Goal: Communication & Community: Answer question/provide support

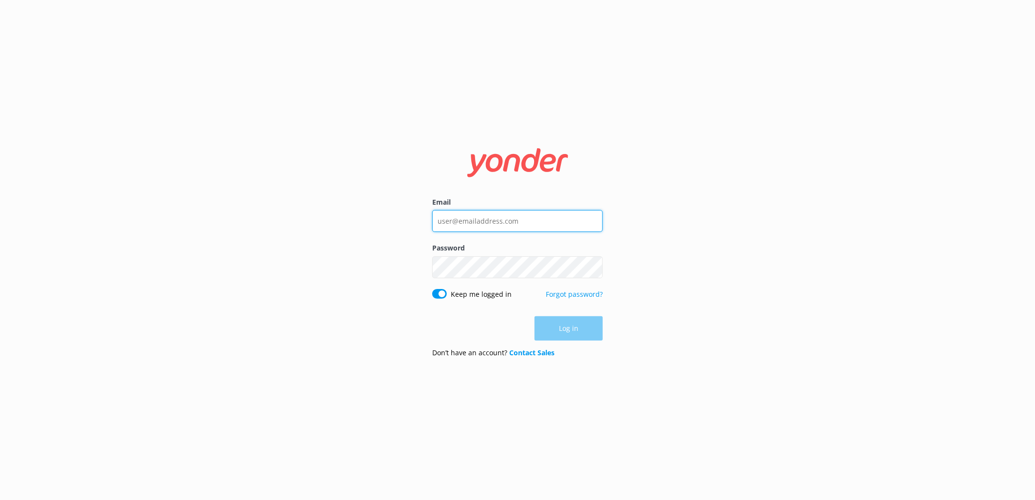
type input "[EMAIL_ADDRESS][DOMAIN_NAME]"
click at [570, 332] on div "Log in" at bounding box center [517, 328] width 171 height 24
click at [567, 327] on button "Log in" at bounding box center [568, 329] width 68 height 24
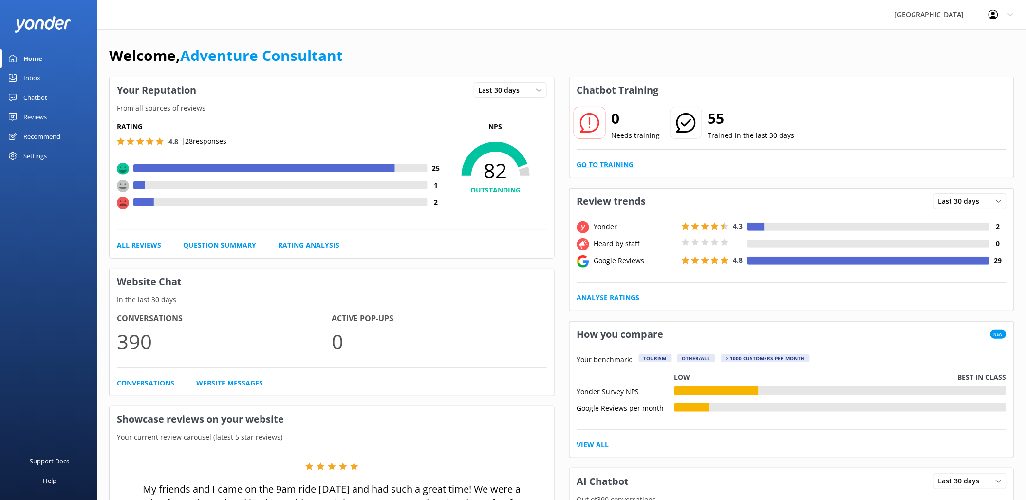
click at [622, 168] on link "Go to Training" at bounding box center [605, 164] width 57 height 11
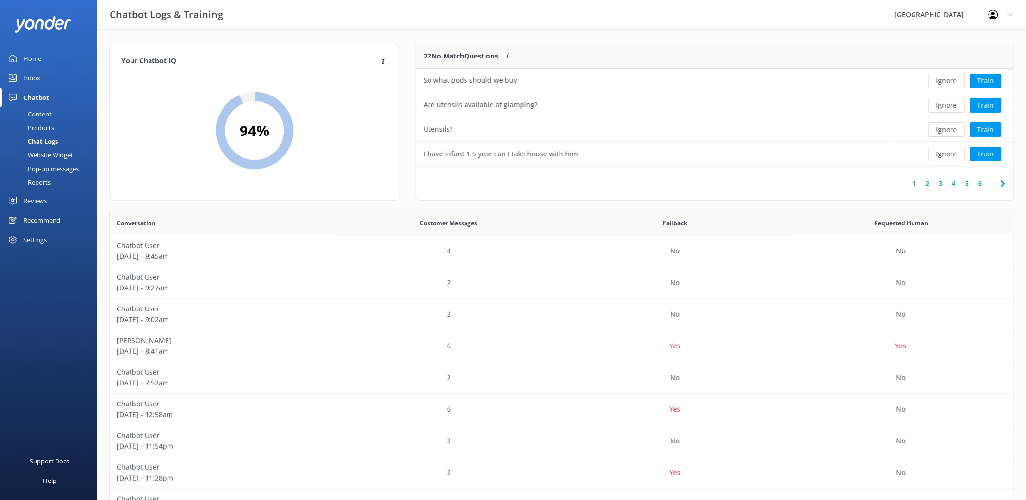
scroll to position [8, 8]
click at [985, 153] on button "Train" at bounding box center [986, 154] width 32 height 15
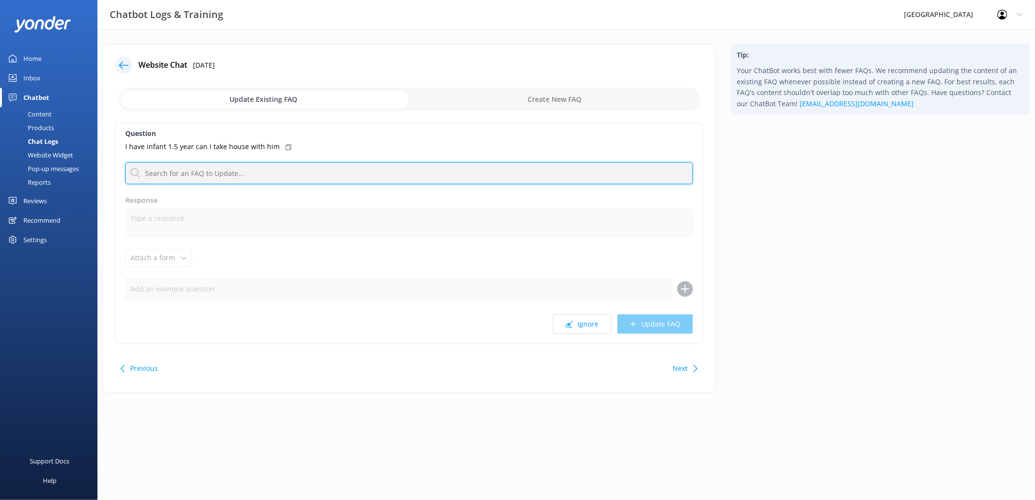
click at [201, 167] on input "text" at bounding box center [409, 173] width 568 height 22
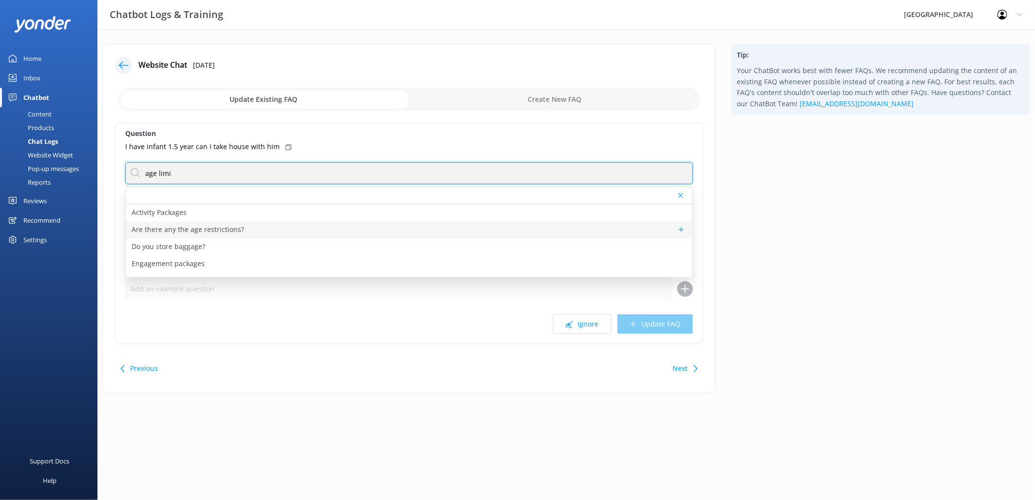
type input "age limi"
click at [156, 231] on p "Are there any the age restrictions?" at bounding box center [188, 229] width 113 height 11
type textarea "Lor ips dolorsitamet co adi elitseddoe tem in utlabor: • Etdo magna/aliq enima:…"
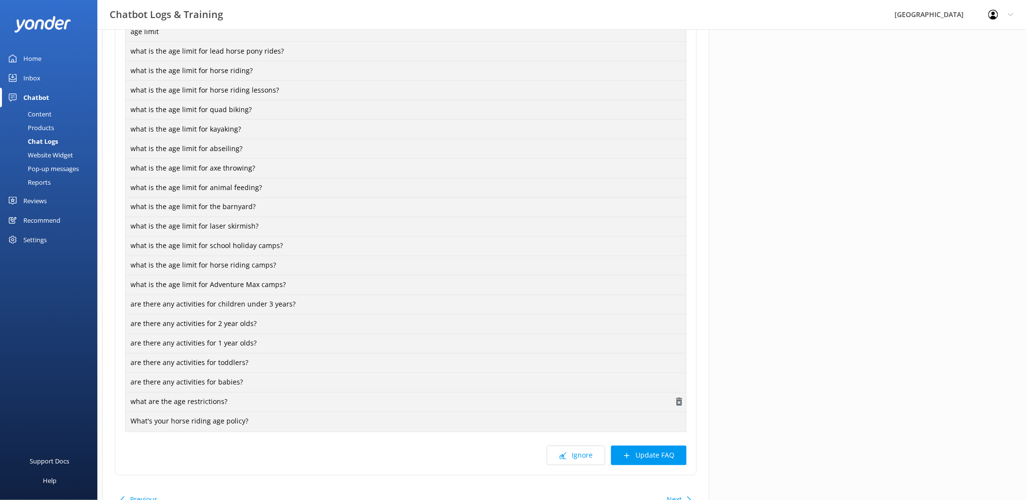
scroll to position [513, 0]
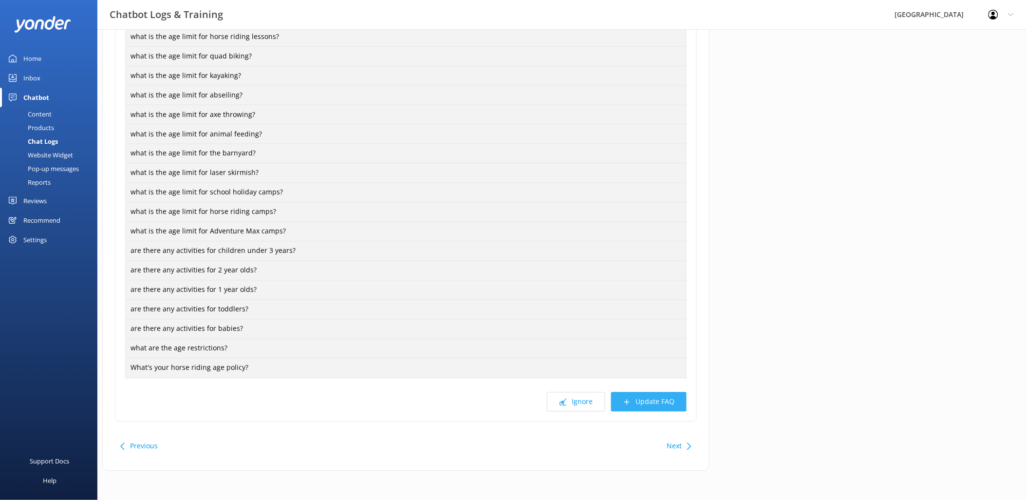
click at [664, 402] on button "Update FAQ" at bounding box center [649, 401] width 76 height 19
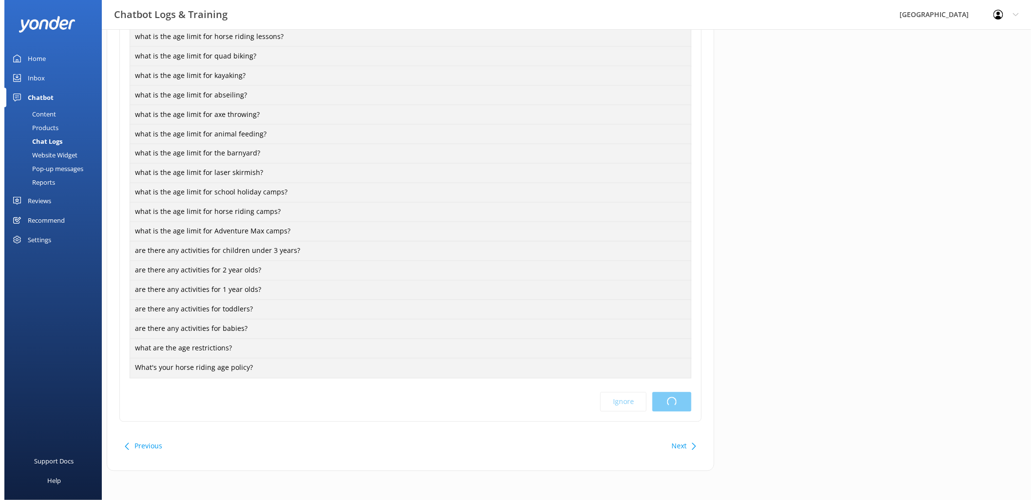
scroll to position [0, 0]
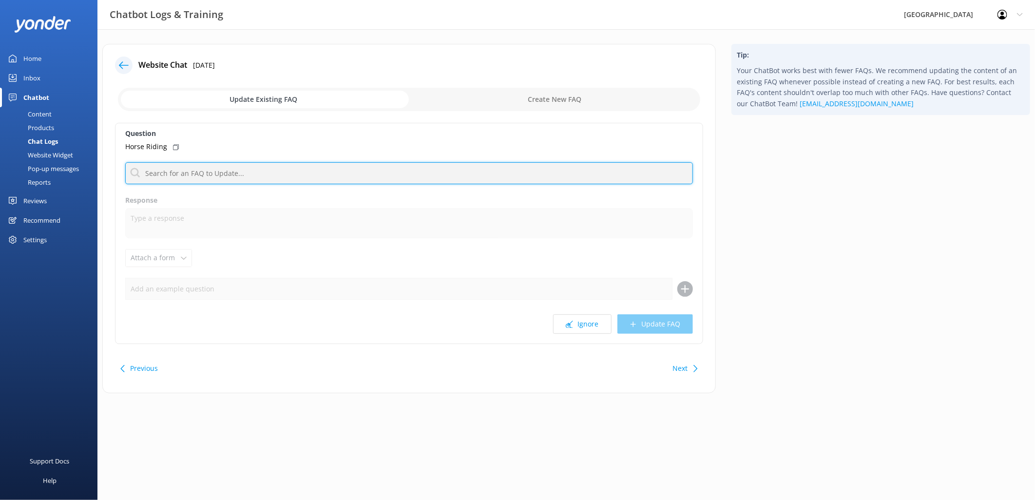
click at [177, 173] on input "text" at bounding box center [409, 173] width 568 height 22
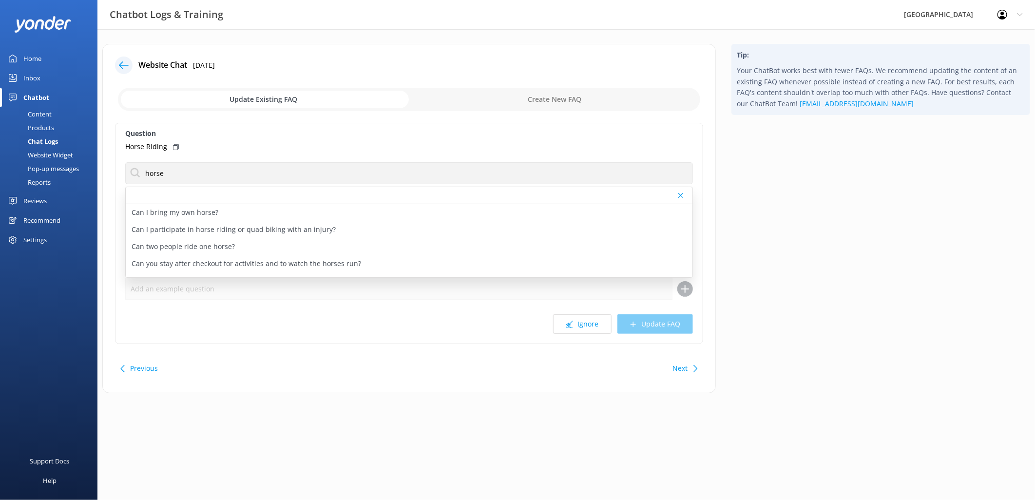
click at [349, 145] on div "Horse Riding" at bounding box center [409, 146] width 568 height 11
click at [201, 176] on input "horse" at bounding box center [409, 173] width 568 height 22
type input "horse ridi"
click at [132, 188] on div at bounding box center [409, 195] width 567 height 17
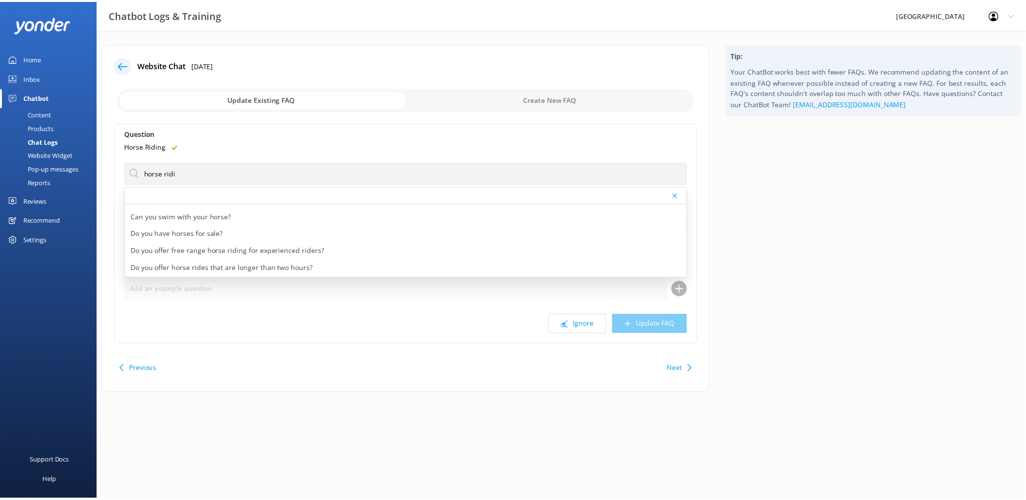
scroll to position [97, 0]
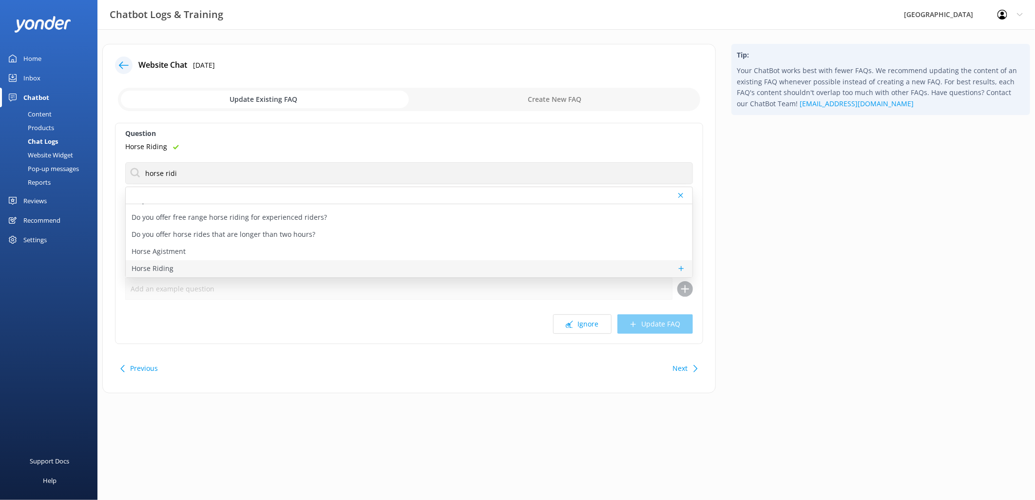
click at [168, 268] on p "Horse Riding" at bounding box center [153, 268] width 42 height 11
type textarea "[GEOGRAPHIC_DATA] is the largest commercial horse riding centre in the [GEOGRAP…"
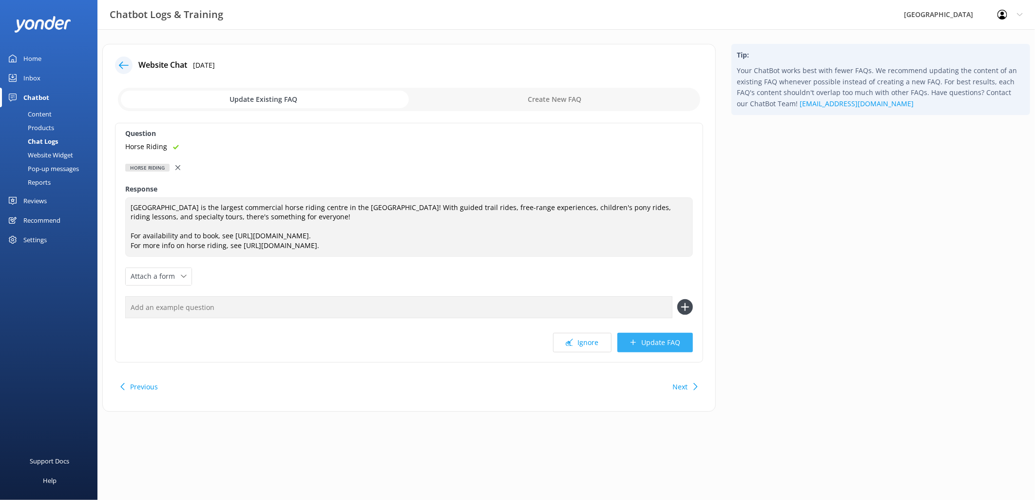
click at [652, 343] on button "Update FAQ" at bounding box center [655, 342] width 76 height 19
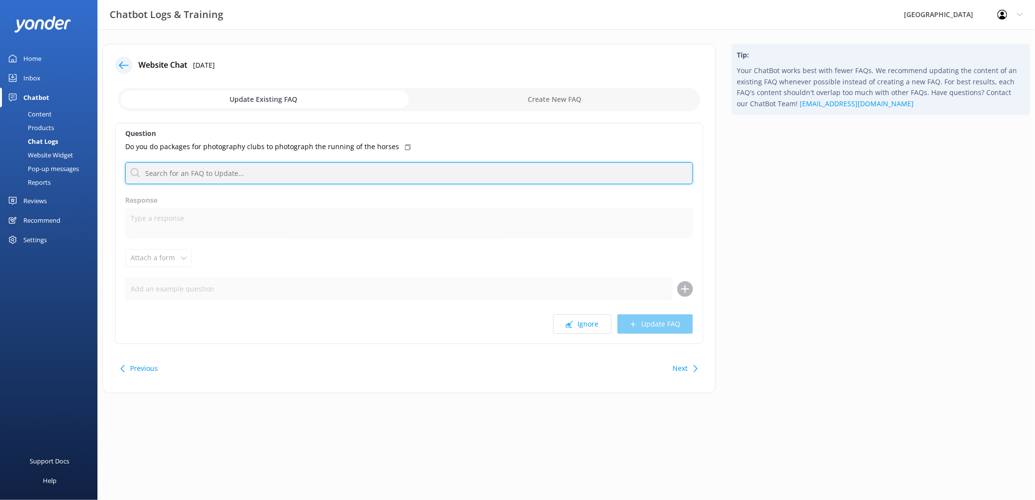
click at [247, 183] on input "text" at bounding box center [409, 173] width 568 height 22
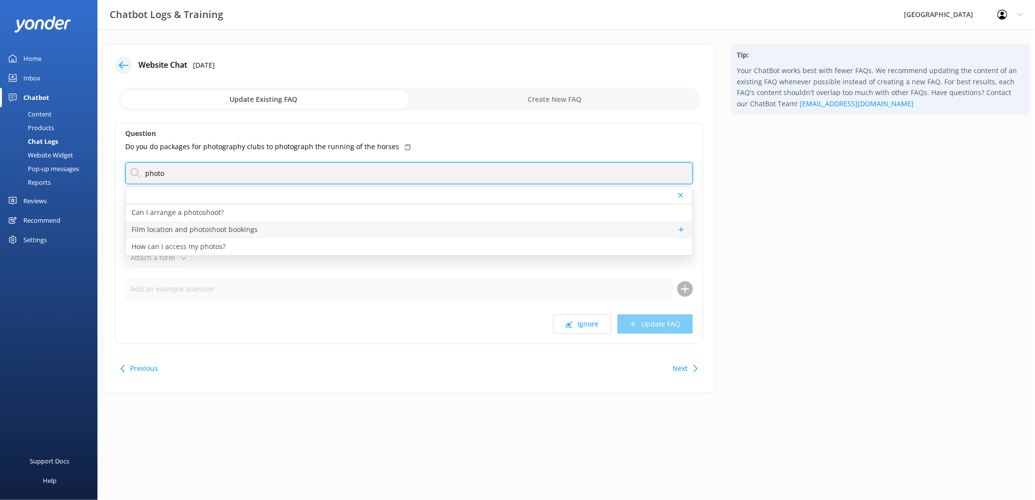
type input "photo"
click at [146, 229] on p "Film location and photoshoot bookings" at bounding box center [195, 229] width 126 height 11
type textarea "[GEOGRAPHIC_DATA]'s 3000 acres of unspoiled bushland makes the perfect backdrop…"
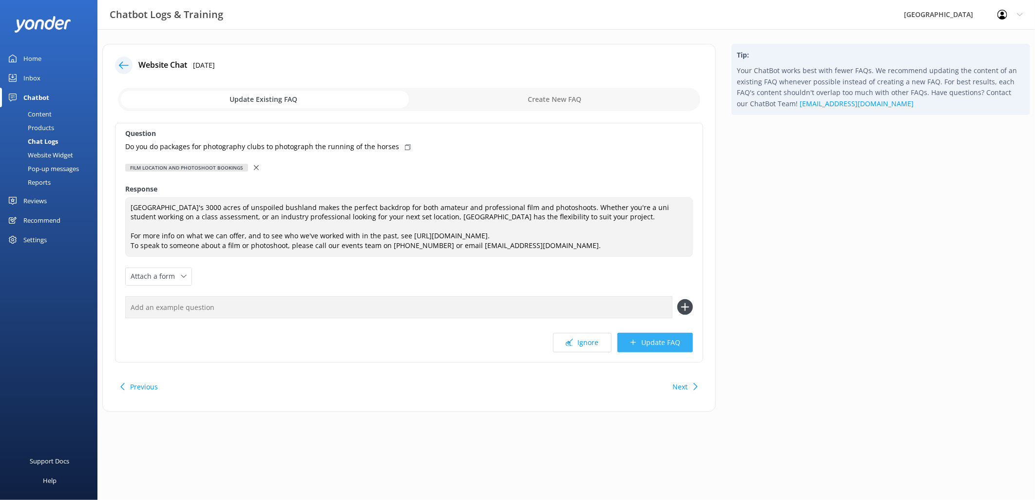
click at [670, 343] on button "Update FAQ" at bounding box center [655, 342] width 76 height 19
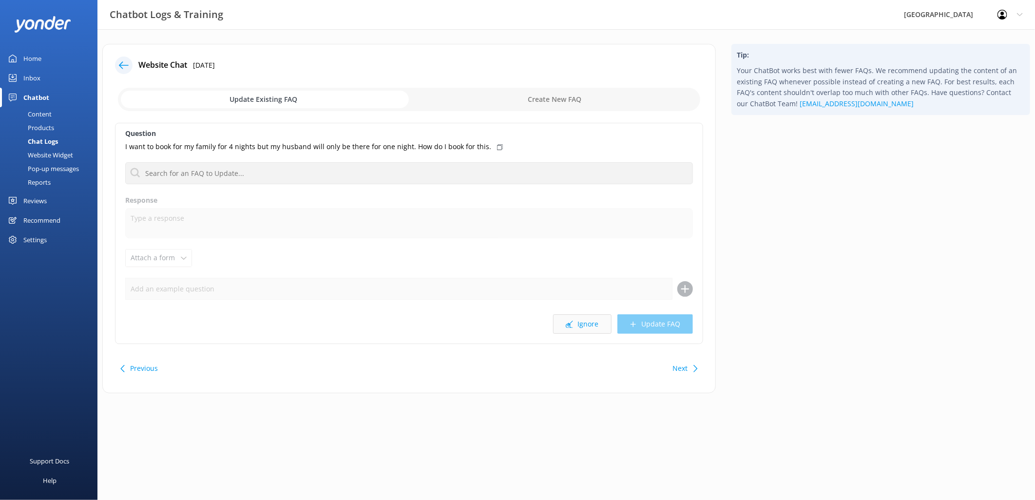
click at [585, 328] on button "Ignore" at bounding box center [582, 323] width 58 height 19
click at [238, 178] on input "text" at bounding box center [409, 173] width 568 height 22
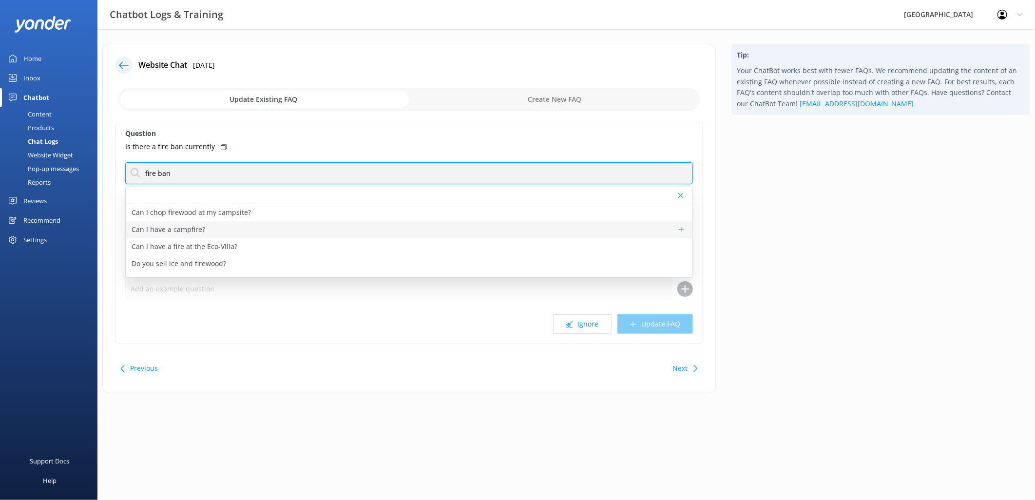
type input "fire ban"
click at [183, 227] on p "Can I have a campfire?" at bounding box center [169, 229] width 74 height 11
type textarea "Open-ground campfires are allowed in all campgrounds (as long as there is no fi…"
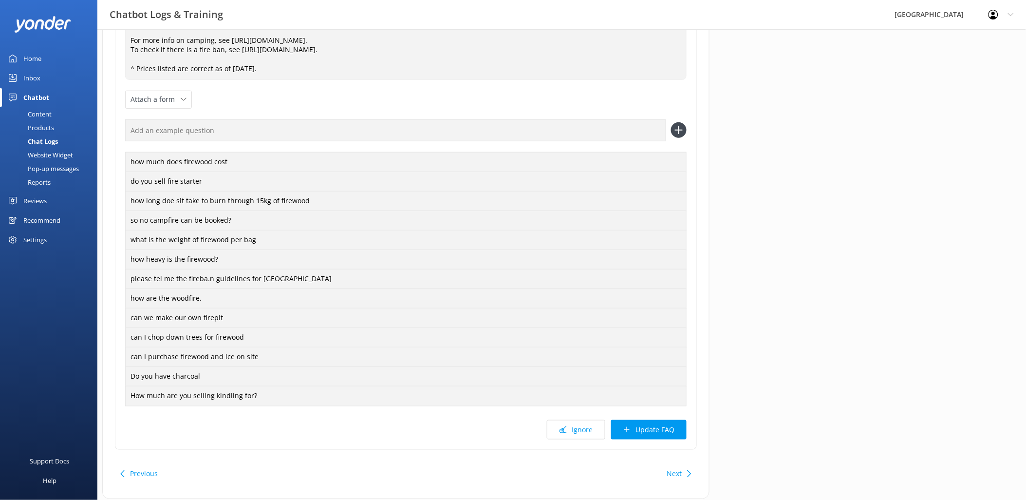
scroll to position [243, 0]
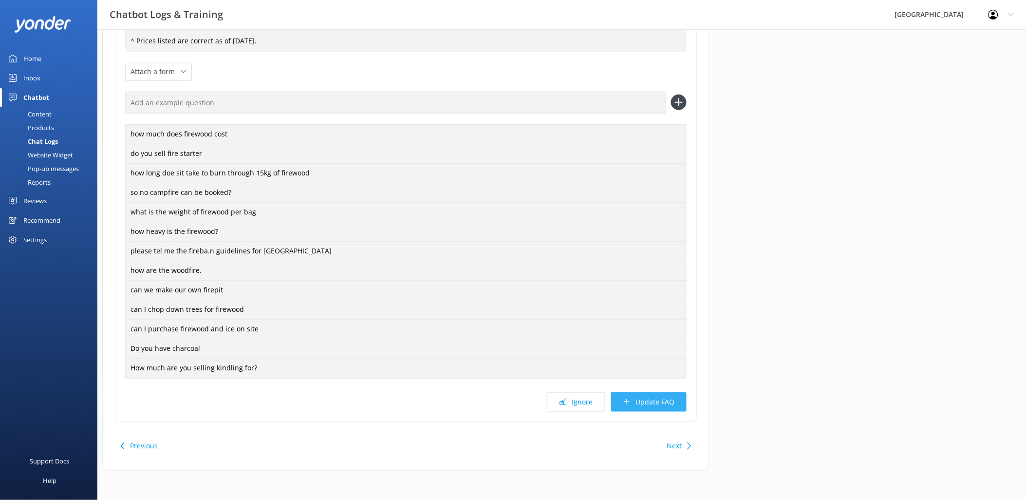
click at [666, 401] on button "Update FAQ" at bounding box center [649, 401] width 76 height 19
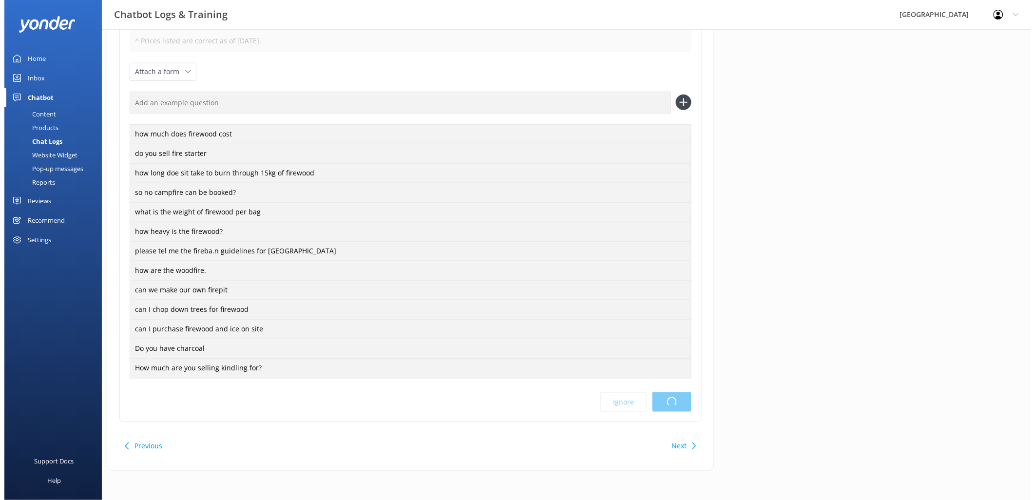
scroll to position [0, 0]
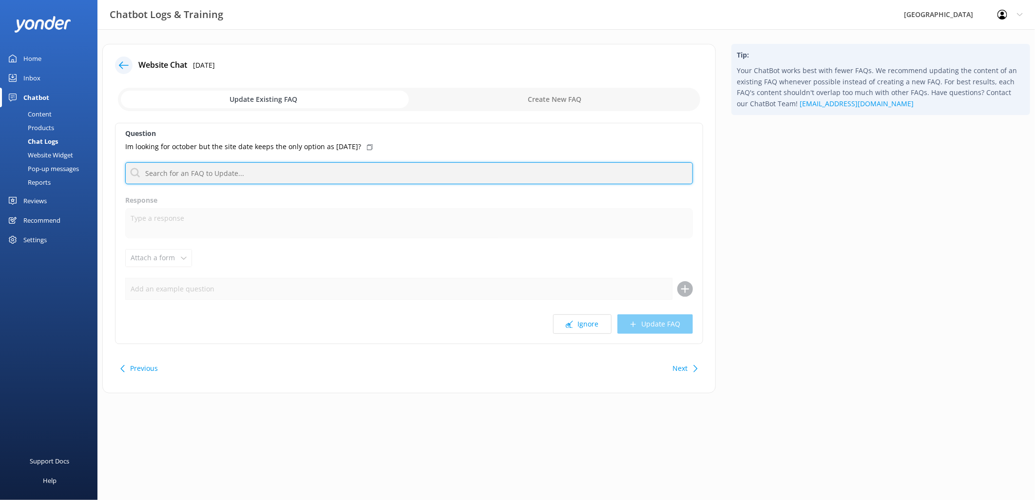
click at [317, 178] on input "text" at bounding box center [409, 173] width 568 height 22
type input "b"
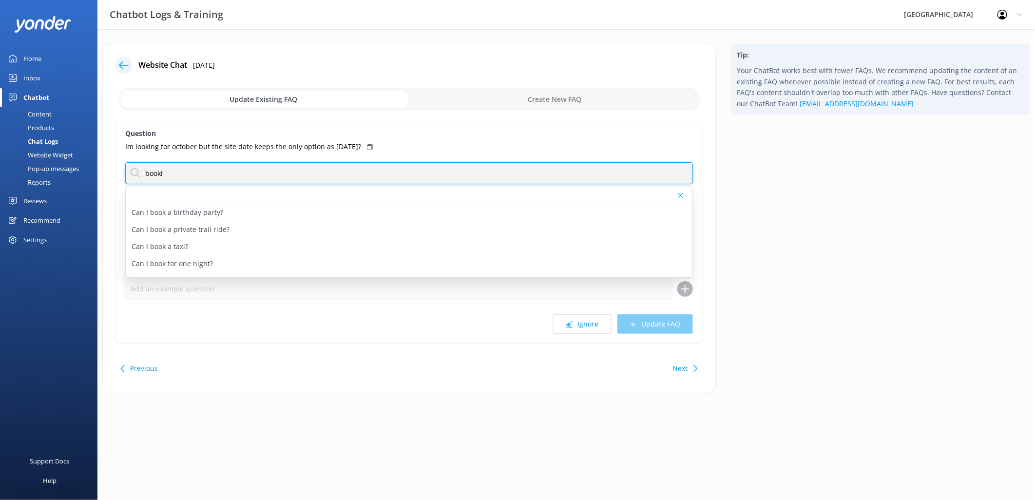
type input "booking"
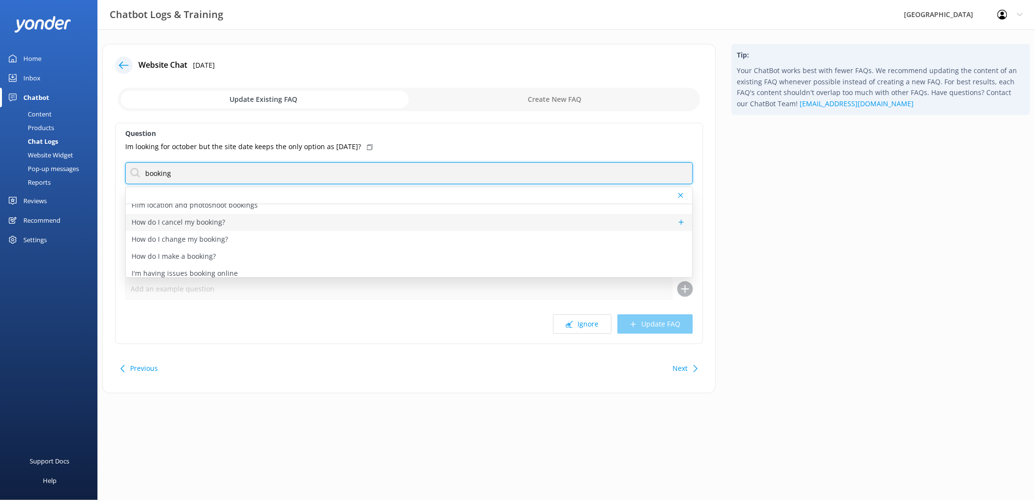
scroll to position [46, 0]
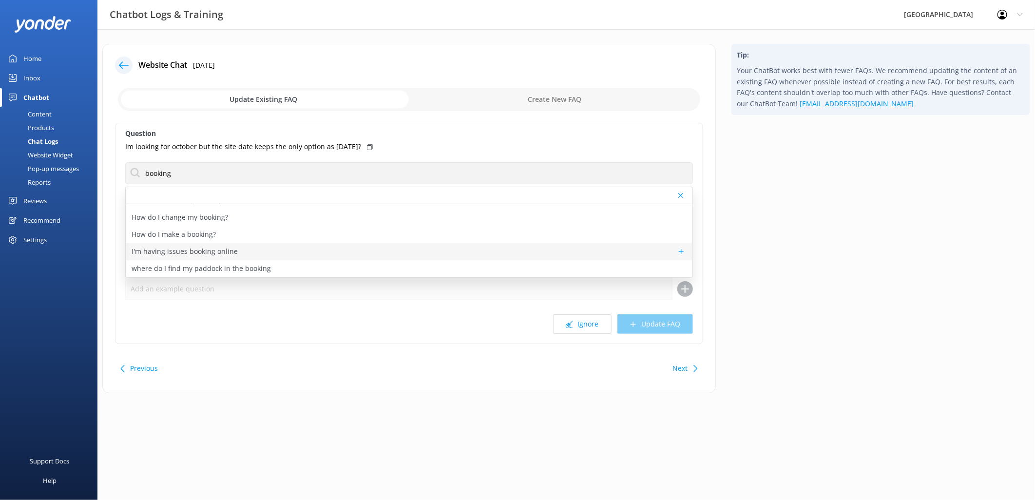
click at [202, 252] on p "I'm having issues booking online" at bounding box center [185, 251] width 106 height 11
type textarea "If you're having trouble booking online, please call our office on [PHONE_NUMBE…"
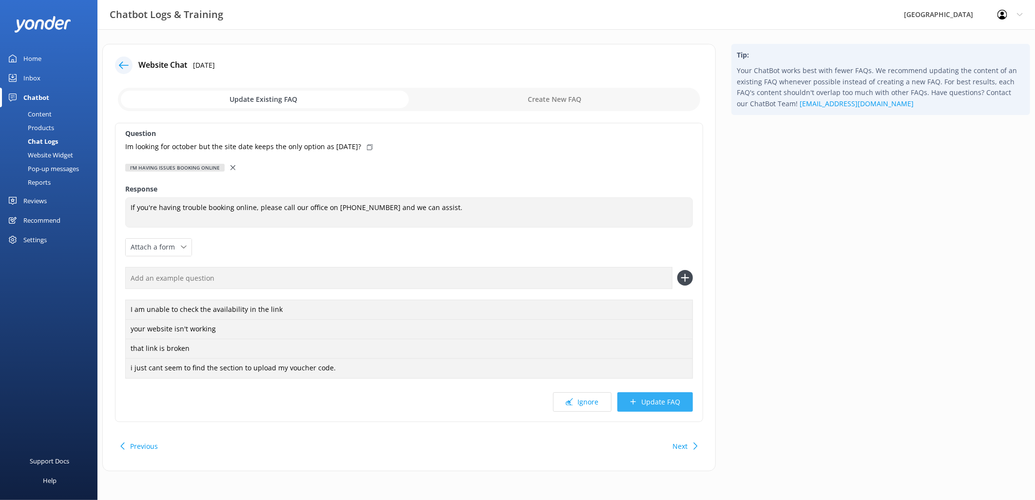
click at [650, 401] on button "Update FAQ" at bounding box center [655, 401] width 76 height 19
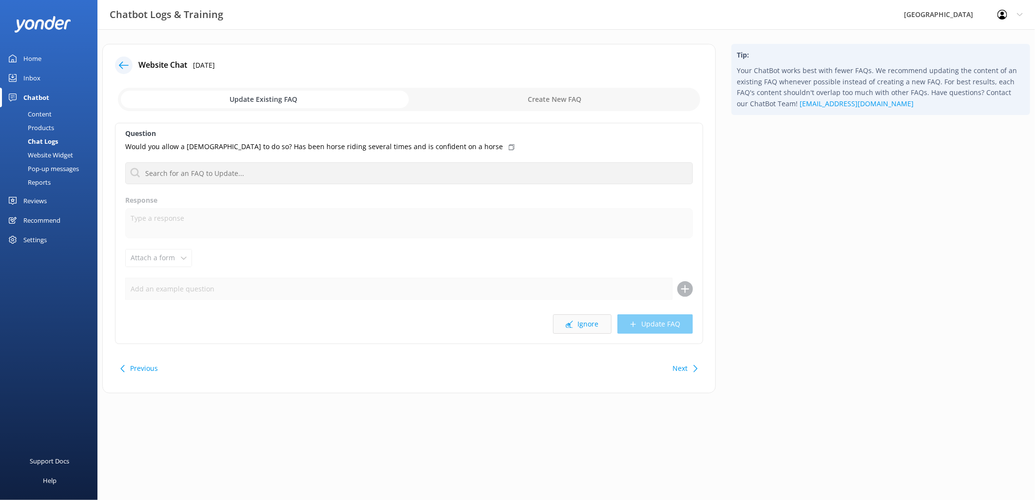
click at [597, 327] on button "Ignore" at bounding box center [582, 323] width 58 height 19
click at [208, 176] on input "text" at bounding box center [409, 173] width 568 height 22
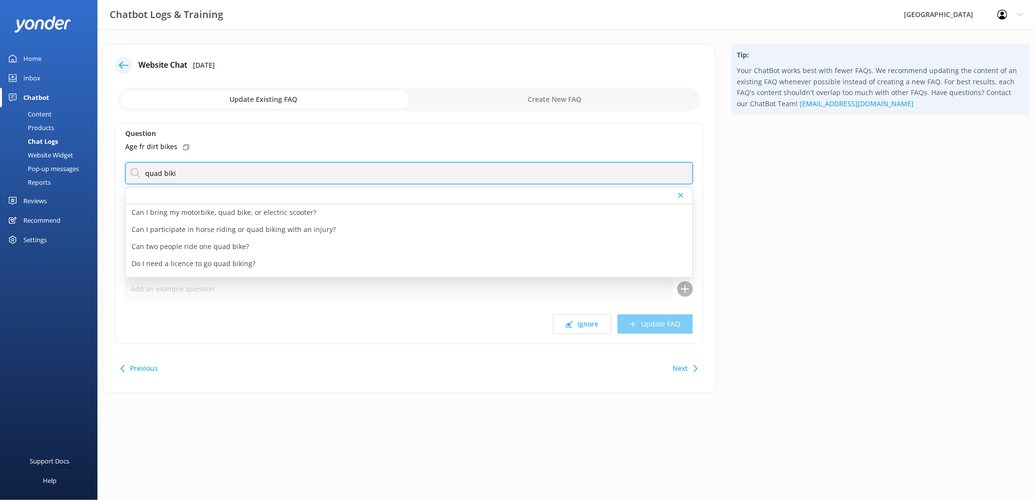
type input "quad biki"
click at [171, 303] on div "Question Age fr dirt bikes quad biki Can I bring my motorbike, quad bike, or el…" at bounding box center [409, 233] width 588 height 221
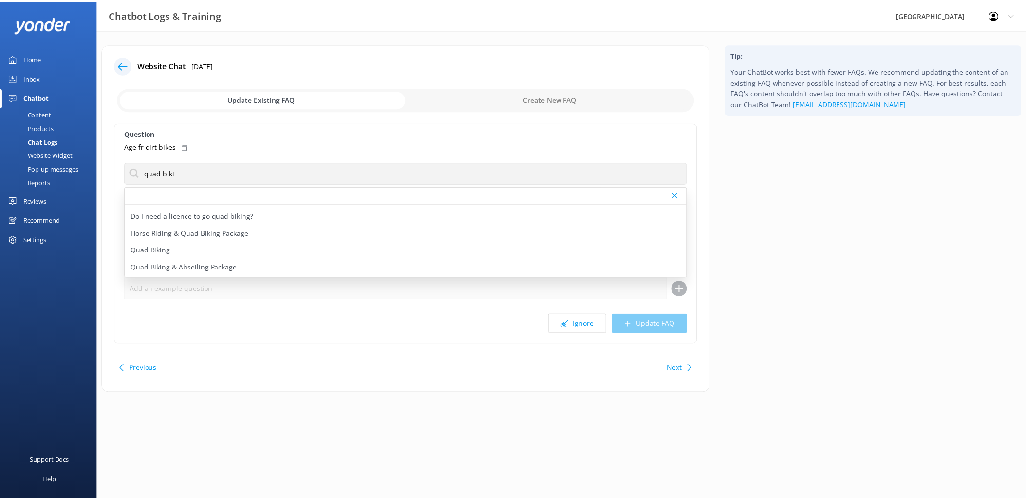
scroll to position [46, 0]
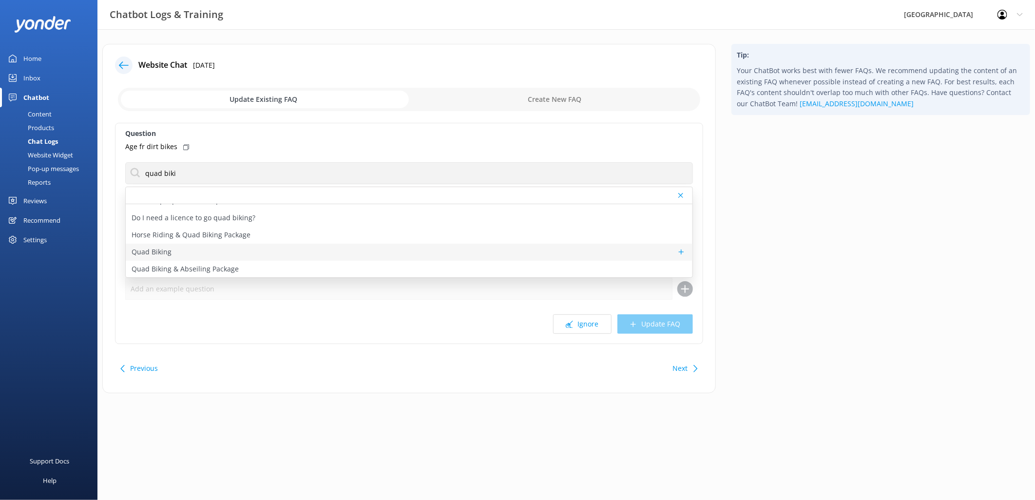
click at [162, 250] on p "Quad Biking" at bounding box center [152, 251] width 40 height 11
type textarea "Quad Biking is the ultimate outdoor adventure for thrill-seekers! Quad bikes, a…"
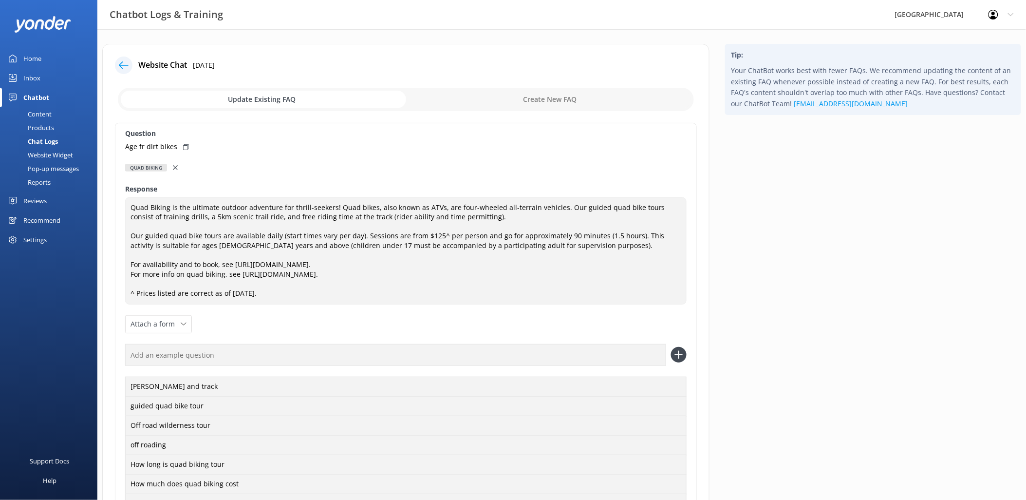
scroll to position [174, 0]
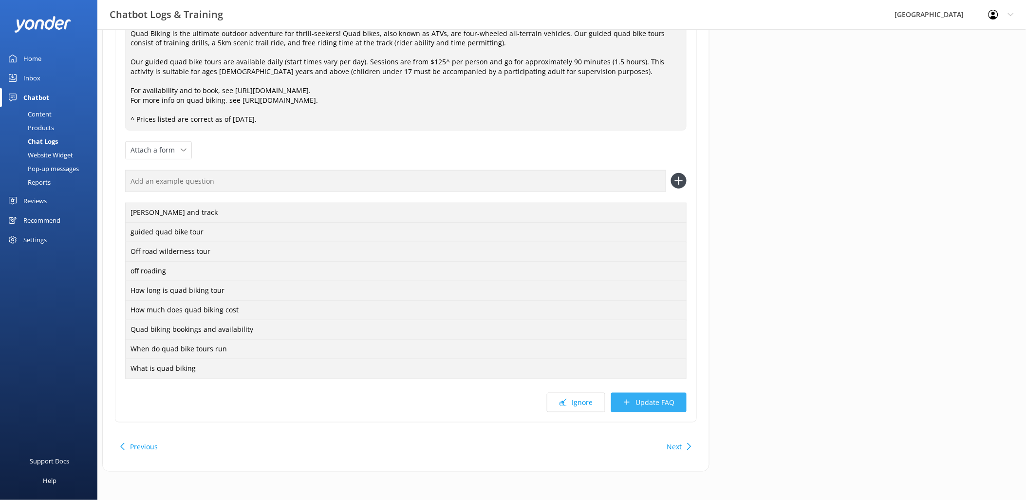
click at [633, 398] on button "Update FAQ" at bounding box center [649, 402] width 76 height 19
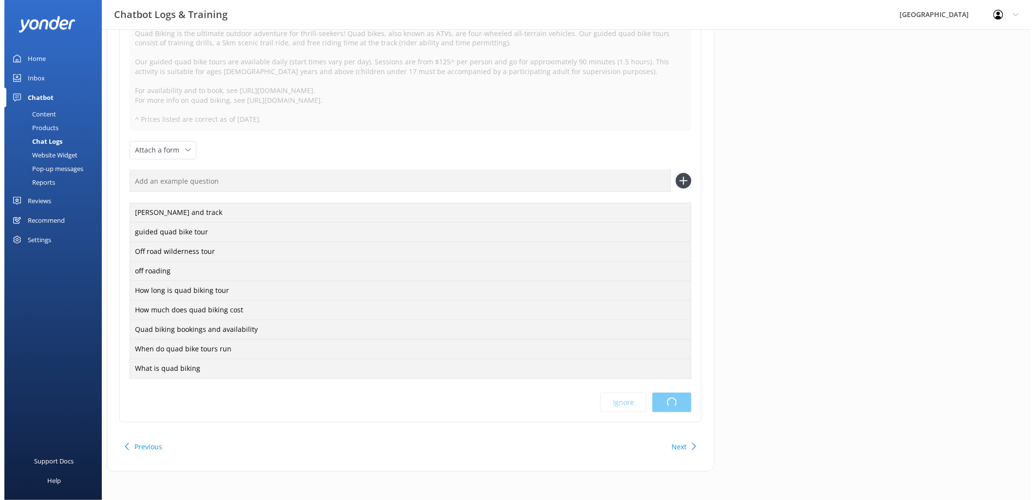
scroll to position [0, 0]
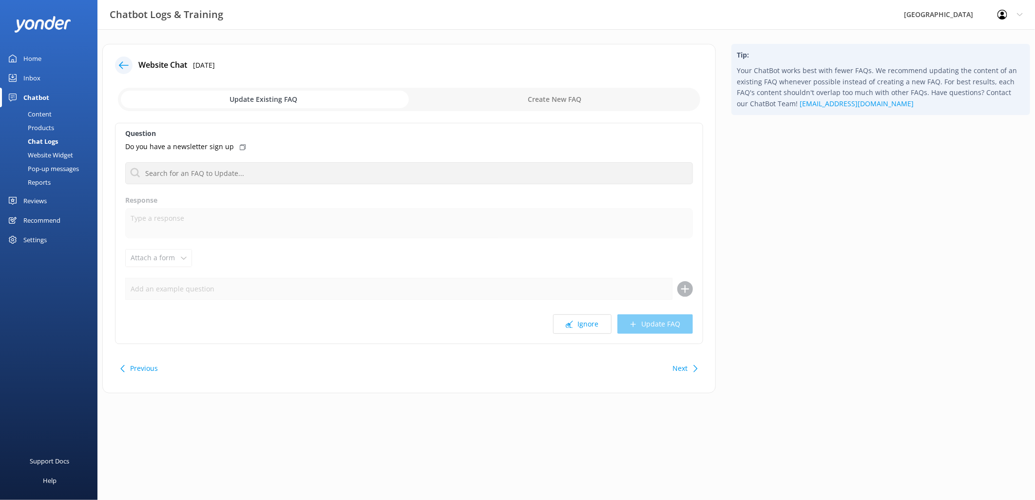
click at [698, 368] on icon at bounding box center [695, 368] width 7 height 7
click at [684, 368] on button "Next" at bounding box center [680, 368] width 15 height 19
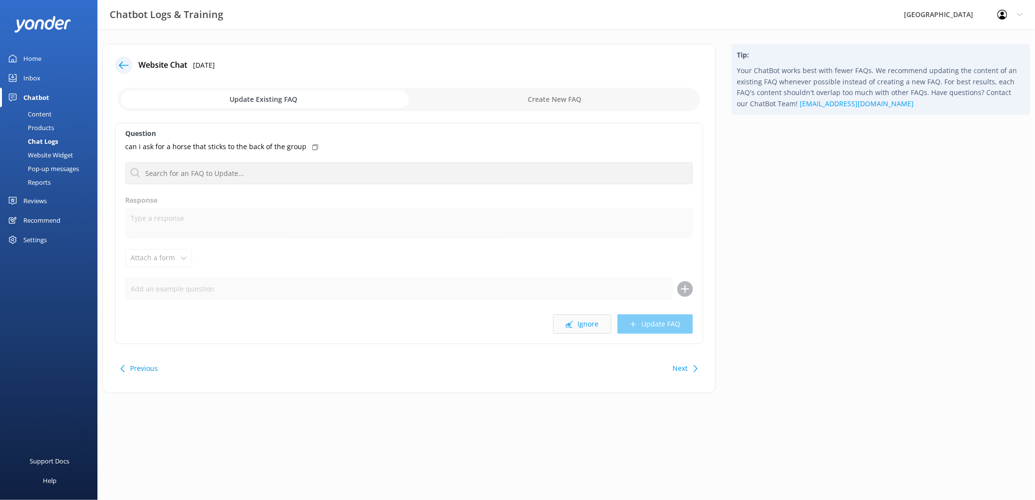
click at [587, 322] on button "Ignore" at bounding box center [582, 323] width 58 height 19
click at [684, 362] on button "Next" at bounding box center [680, 368] width 15 height 19
click at [682, 367] on button "Next" at bounding box center [680, 368] width 15 height 19
click at [682, 367] on div "Next" at bounding box center [680, 368] width 15 height 19
